Goal: Task Accomplishment & Management: Manage account settings

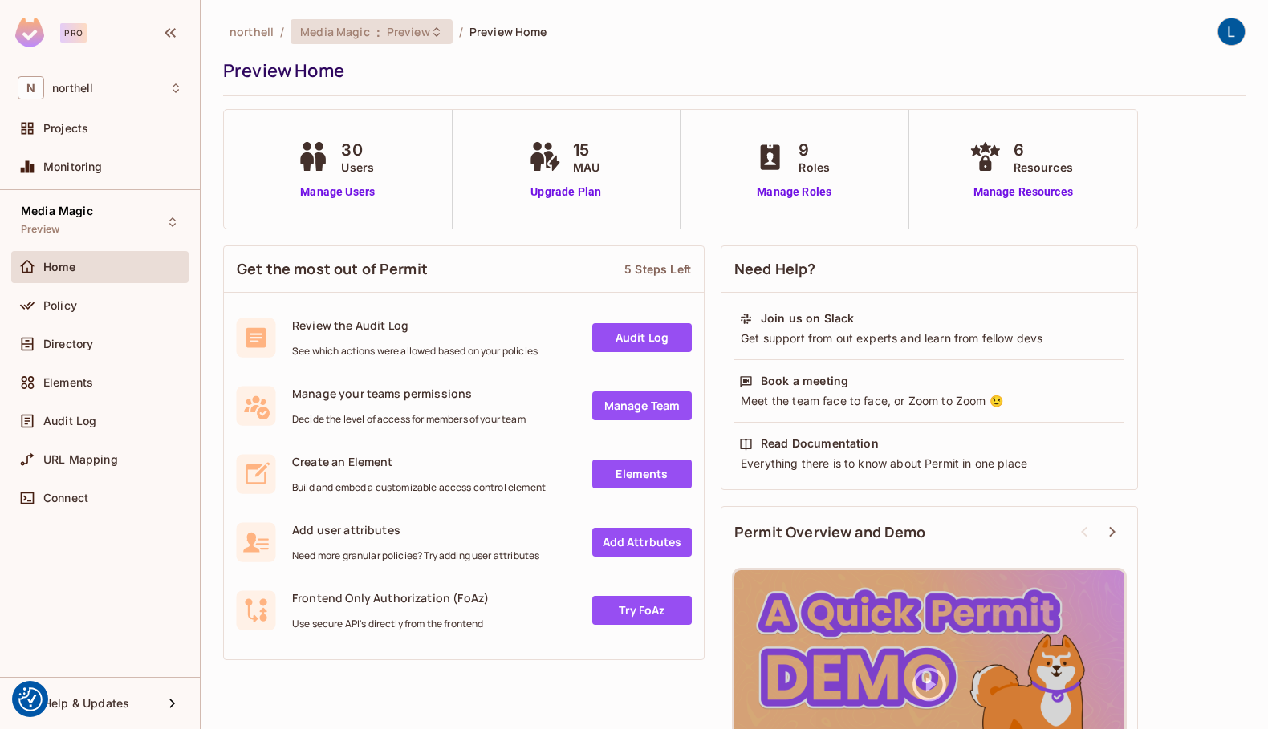
click at [406, 31] on span "Preview" at bounding box center [408, 31] width 43 height 15
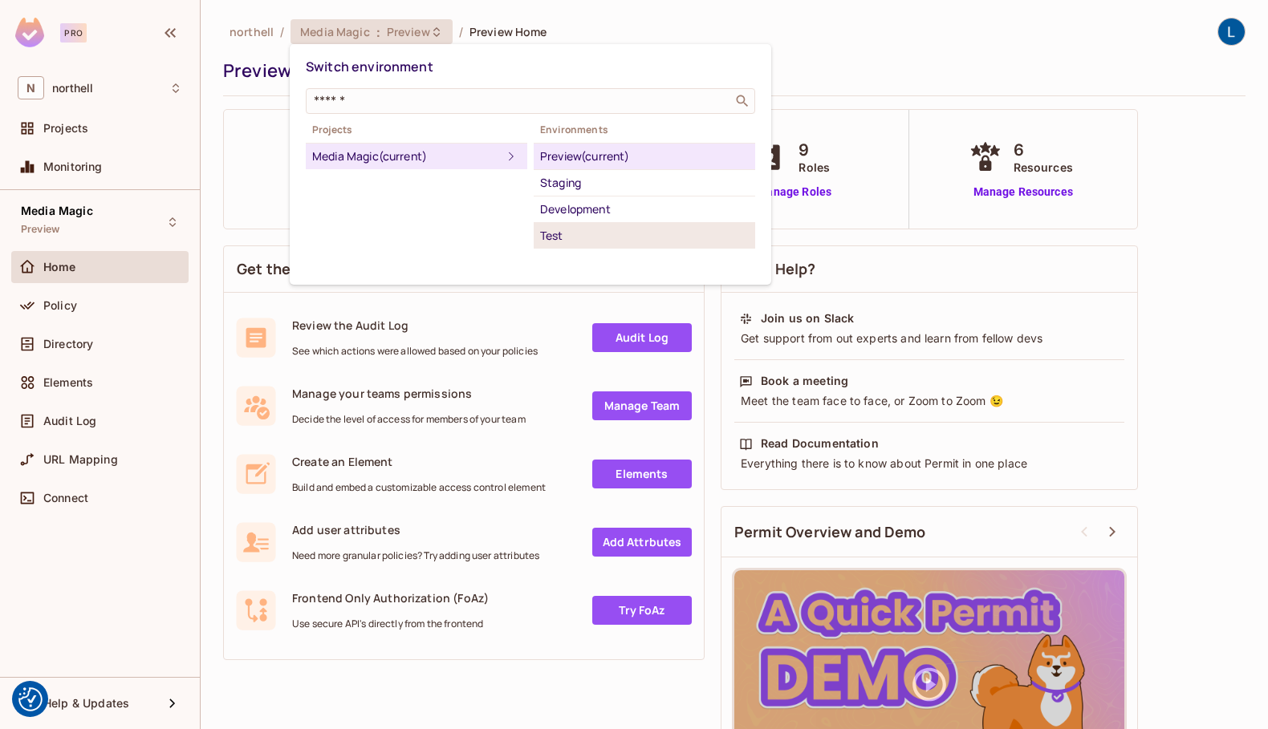
click at [571, 233] on div "Test" at bounding box center [644, 235] width 209 height 19
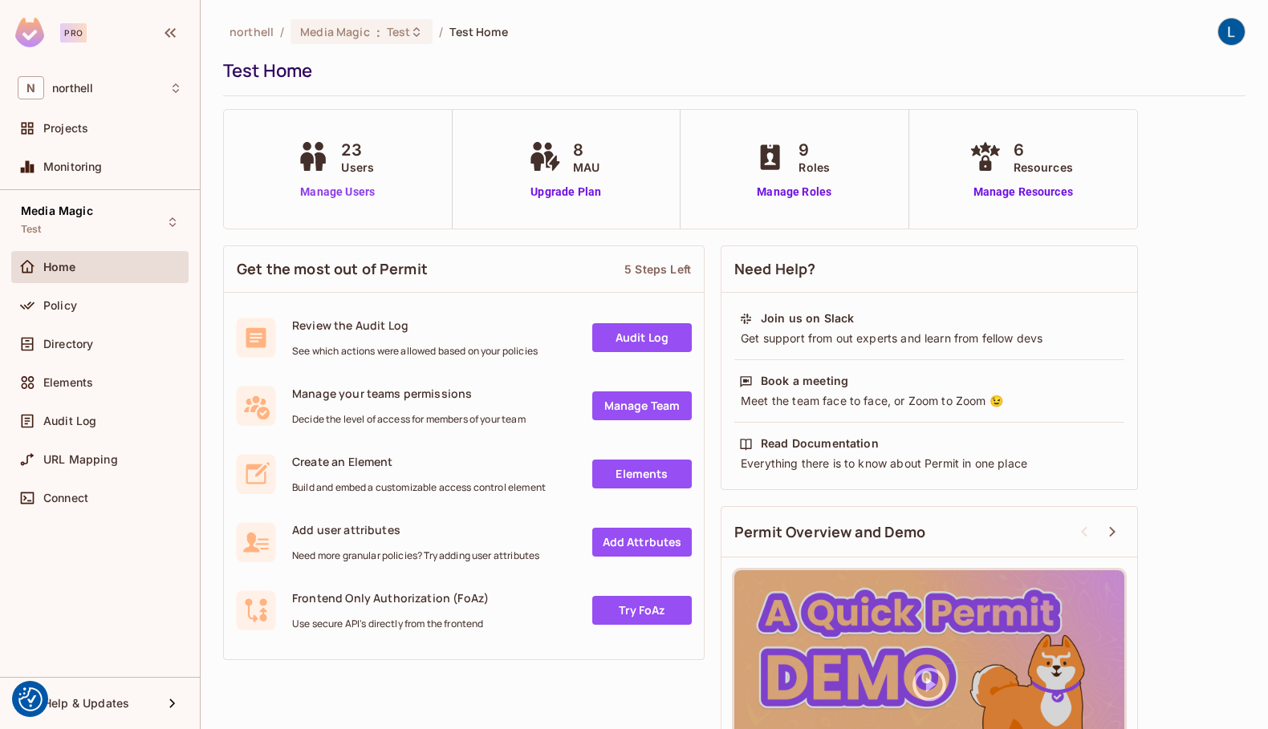
click at [340, 189] on link "Manage Users" at bounding box center [337, 192] width 89 height 17
